Goal: Task Accomplishment & Management: Manage account settings

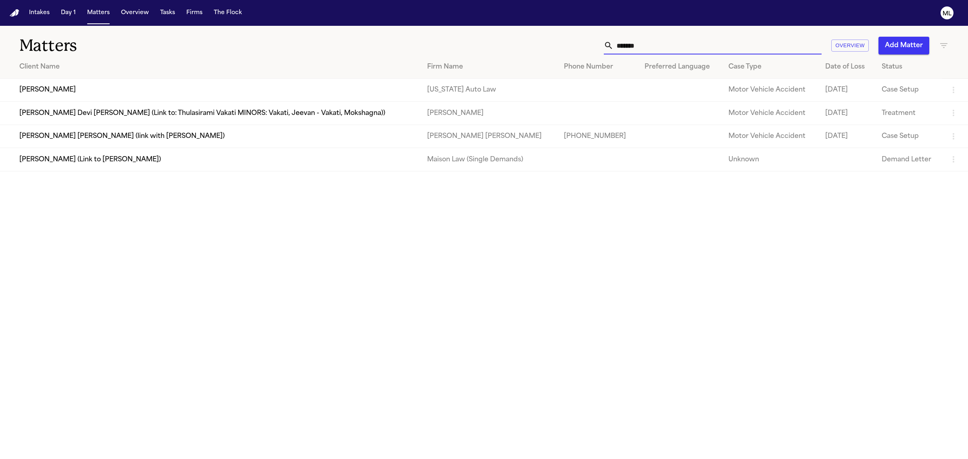
drag, startPoint x: 672, startPoint y: 46, endPoint x: 585, endPoint y: 35, distance: 88.2
click at [585, 35] on div "Matters ******* Overview Add Matter" at bounding box center [484, 41] width 968 height 30
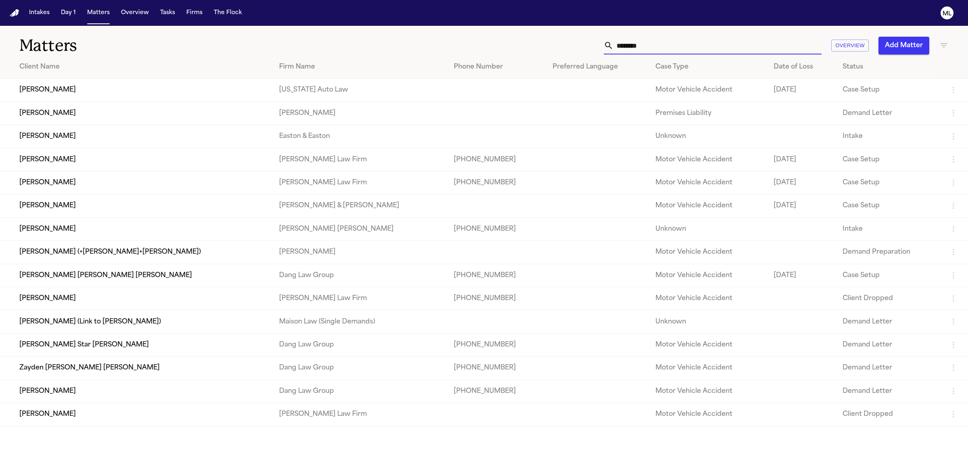
type input "********"
click at [140, 89] on td "[PERSON_NAME]" at bounding box center [136, 90] width 273 height 23
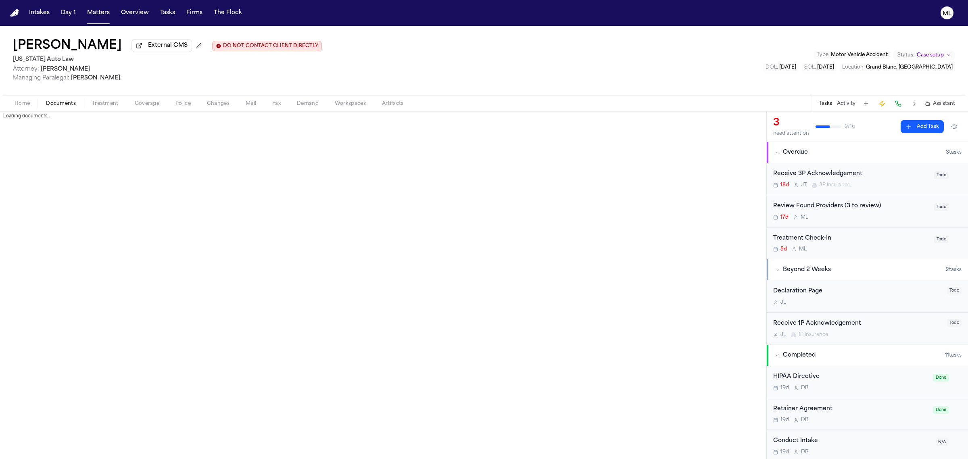
click at [73, 108] on span "button" at bounding box center [61, 108] width 40 height 1
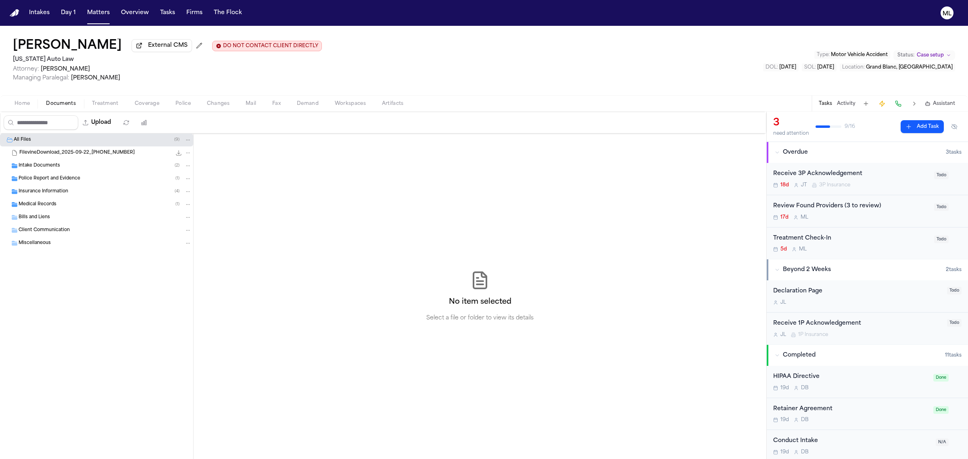
click at [62, 190] on span "Insurance Information" at bounding box center [44, 191] width 50 height 7
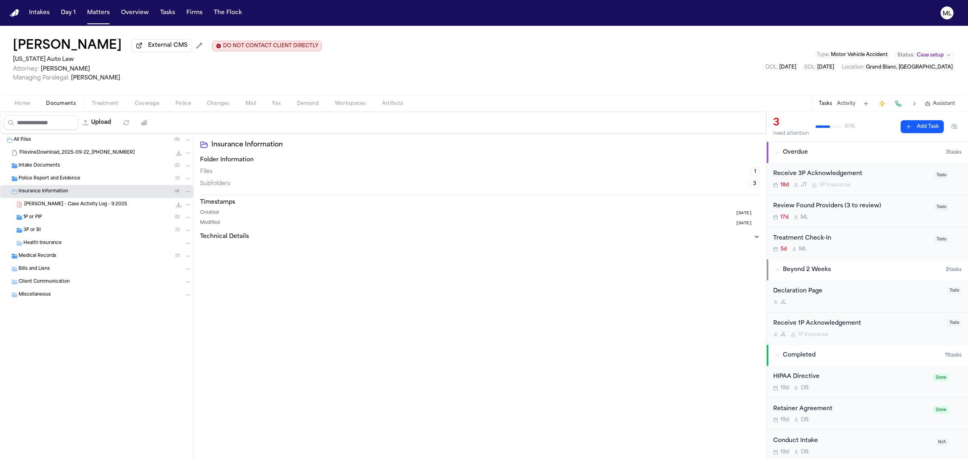
click at [59, 218] on div "1P or PIP ( 2 )" at bounding box center [107, 217] width 168 height 7
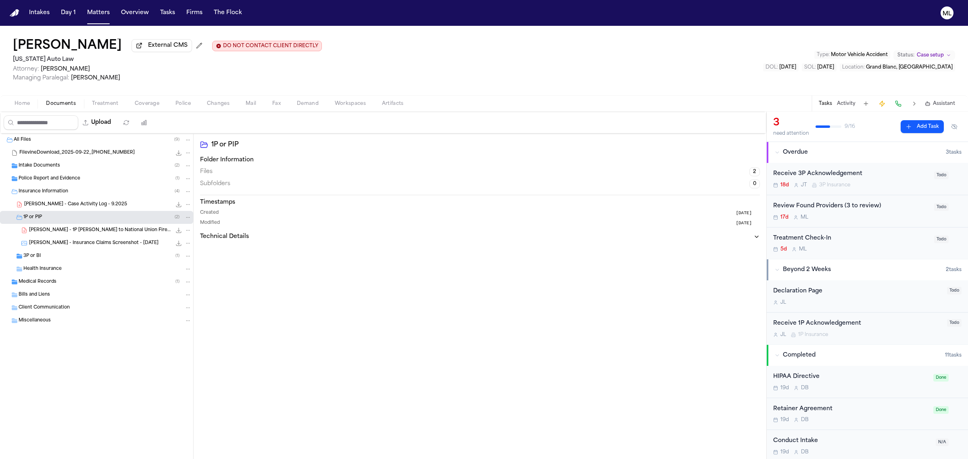
click at [63, 251] on div "3P or BI ( 1 )" at bounding box center [96, 256] width 193 height 13
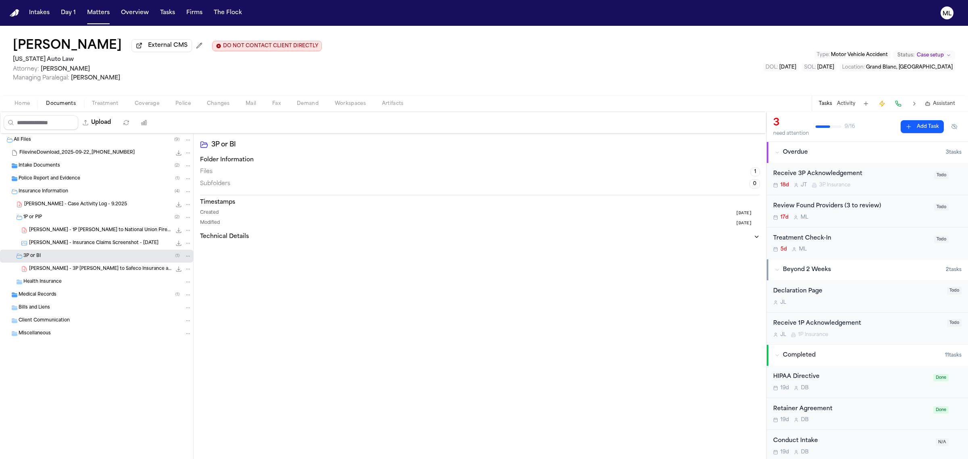
click at [113, 269] on span "[PERSON_NAME] - 3P [PERSON_NAME] to Safeco Insurance and Police Report - [DATE]" at bounding box center [100, 269] width 142 height 7
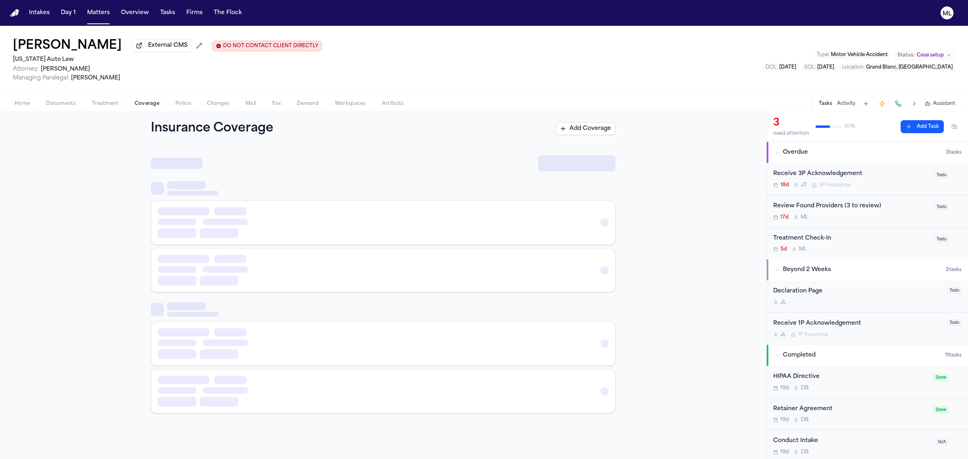
click at [148, 104] on span "Coverage" at bounding box center [147, 103] width 25 height 6
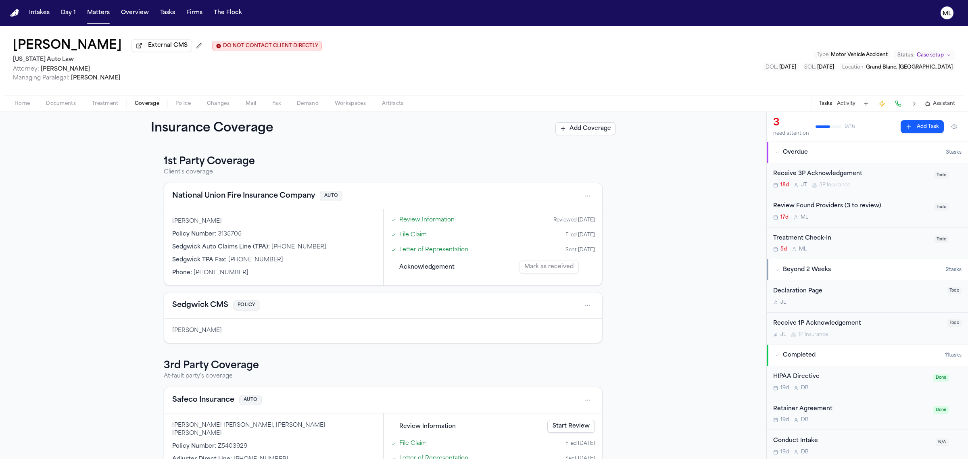
scroll to position [67, 0]
